Goal: Task Accomplishment & Management: Manage account settings

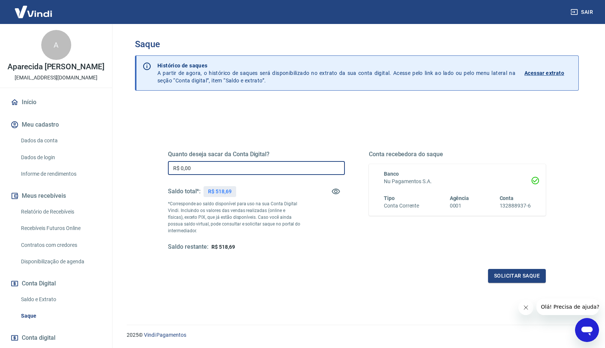
drag, startPoint x: 221, startPoint y: 167, endPoint x: 128, endPoint y: 160, distance: 93.2
click at [128, 160] on div "Saque Histórico de saques A partir de agora, o histórico de saques será disponi…" at bounding box center [357, 170] width 462 height 292
type input "R$ 518,69"
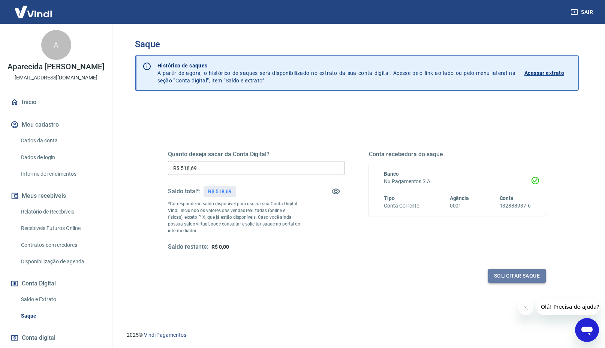
click at [511, 280] on button "Solicitar saque" at bounding box center [517, 276] width 58 height 14
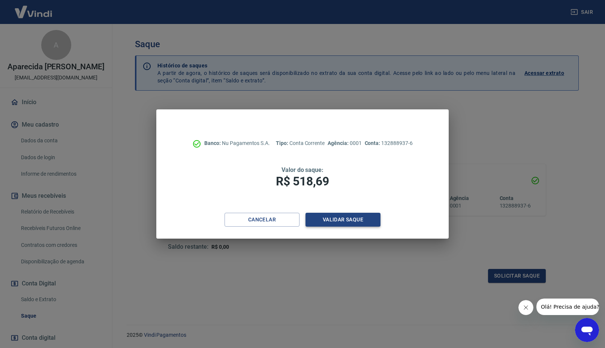
click at [336, 218] on button "Validar saque" at bounding box center [342, 220] width 75 height 14
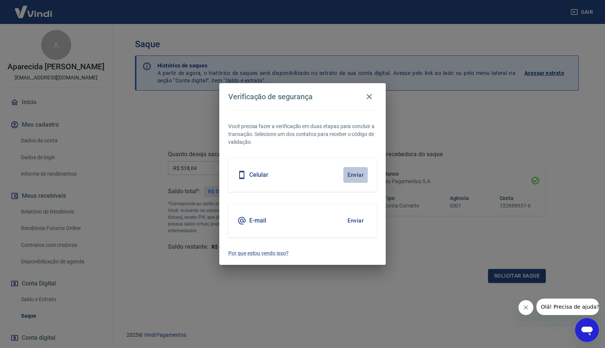
click at [359, 173] on button "Enviar" at bounding box center [355, 175] width 24 height 16
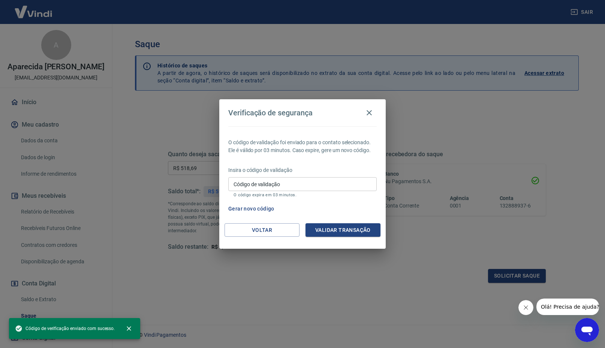
click at [282, 182] on input "Código de validação" at bounding box center [302, 184] width 148 height 14
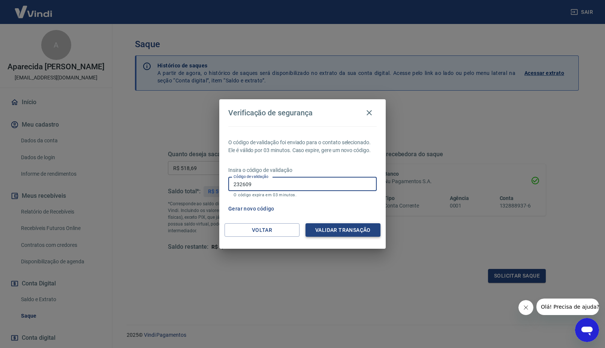
type input "232609"
click at [358, 232] on button "Validar transação" at bounding box center [342, 230] width 75 height 14
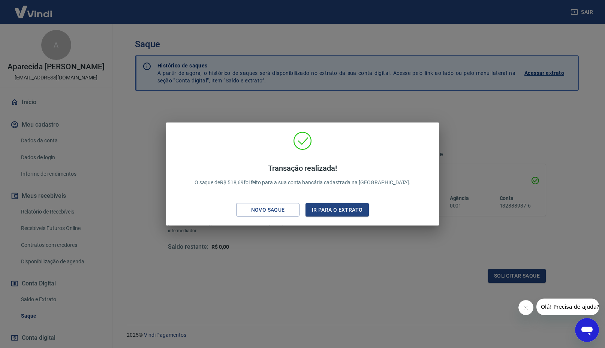
drag, startPoint x: 276, startPoint y: 216, endPoint x: 341, endPoint y: 221, distance: 65.0
click at [332, 234] on div "Transação realizada! O saque de R$ 518,69 foi feito para a sua conta bancária c…" at bounding box center [302, 174] width 605 height 348
click at [341, 214] on button "Ir para o extrato" at bounding box center [336, 210] width 63 height 14
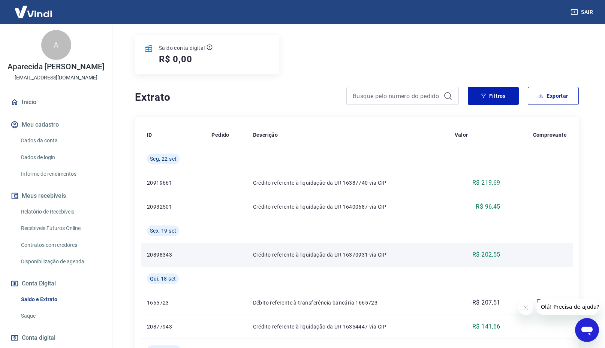
scroll to position [86, 0]
